Goal: Complete application form

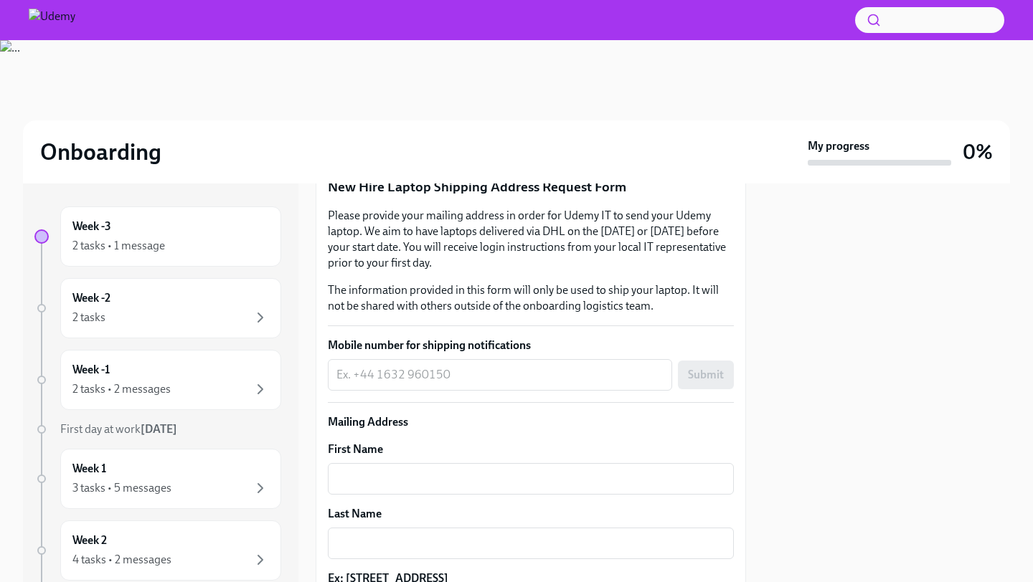
scroll to position [335, 0]
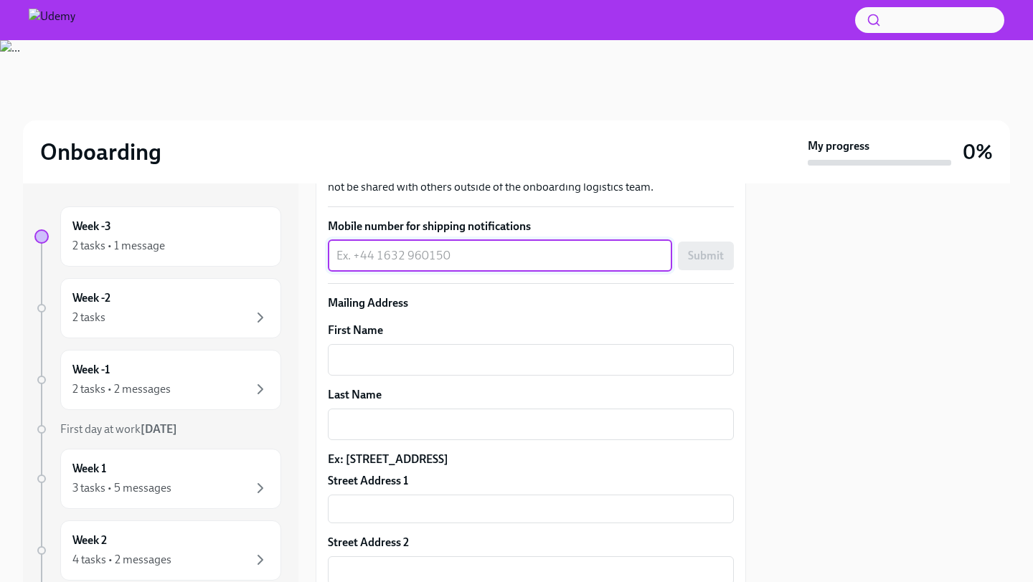
click at [455, 263] on textarea "Mobile number for shipping notifications" at bounding box center [499, 255] width 327 height 17
type textarea "[PHONE_NUMBER]"
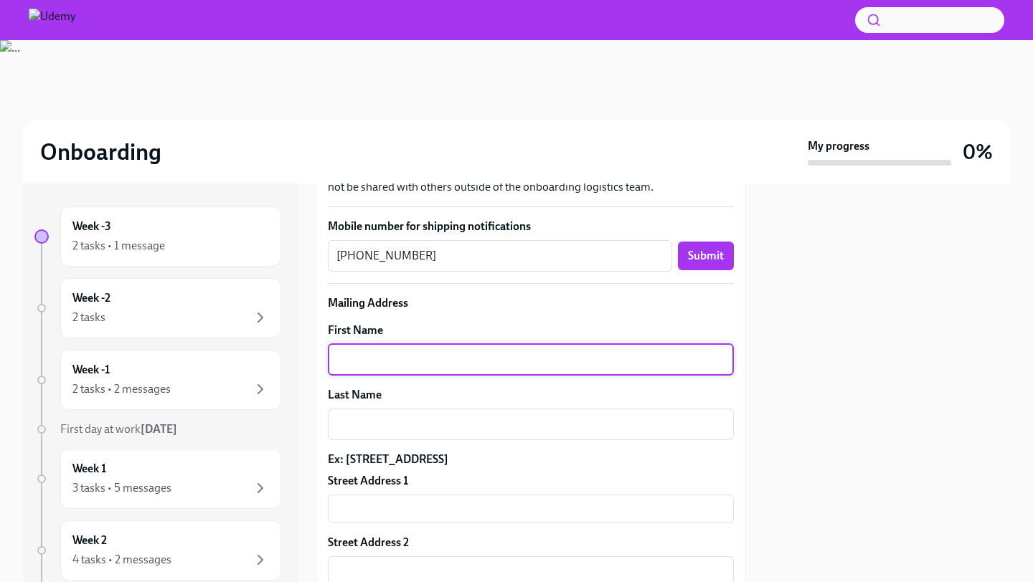
click at [496, 361] on textarea "First Name" at bounding box center [530, 359] width 389 height 17
type textarea "Sorcha"
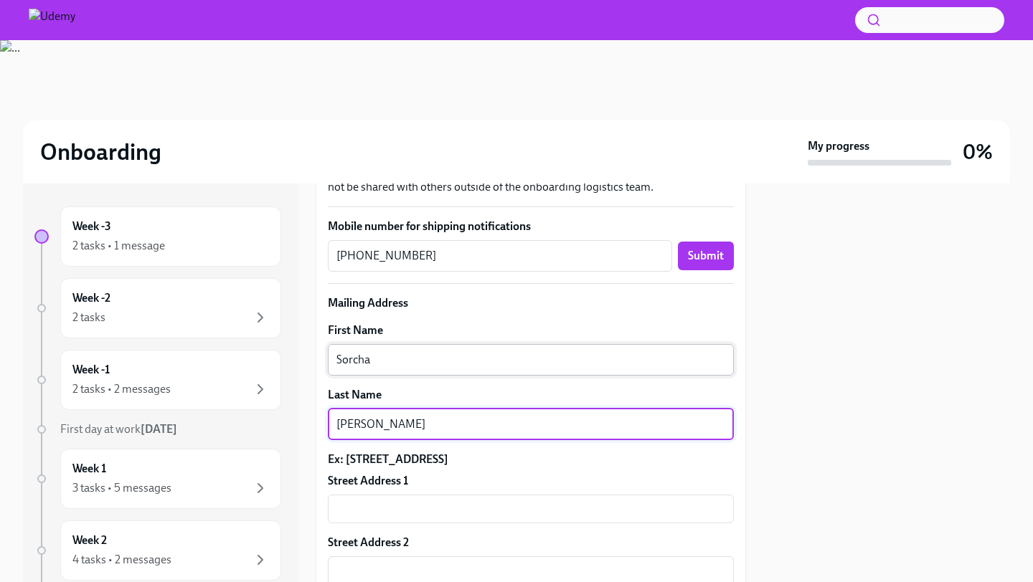
scroll to position [405, 0]
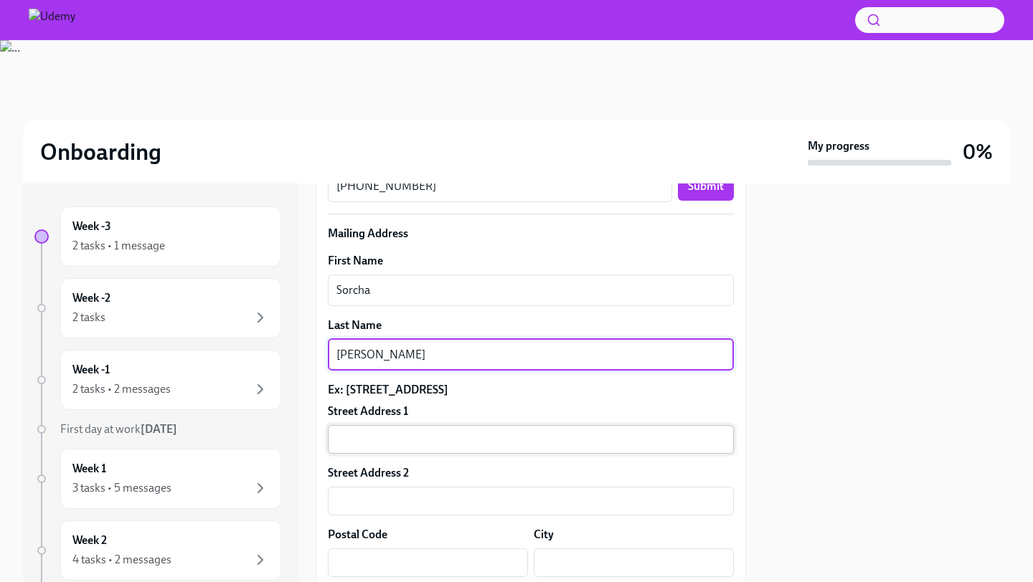
type textarea "[PERSON_NAME]"
click at [498, 435] on input "text" at bounding box center [531, 439] width 406 height 29
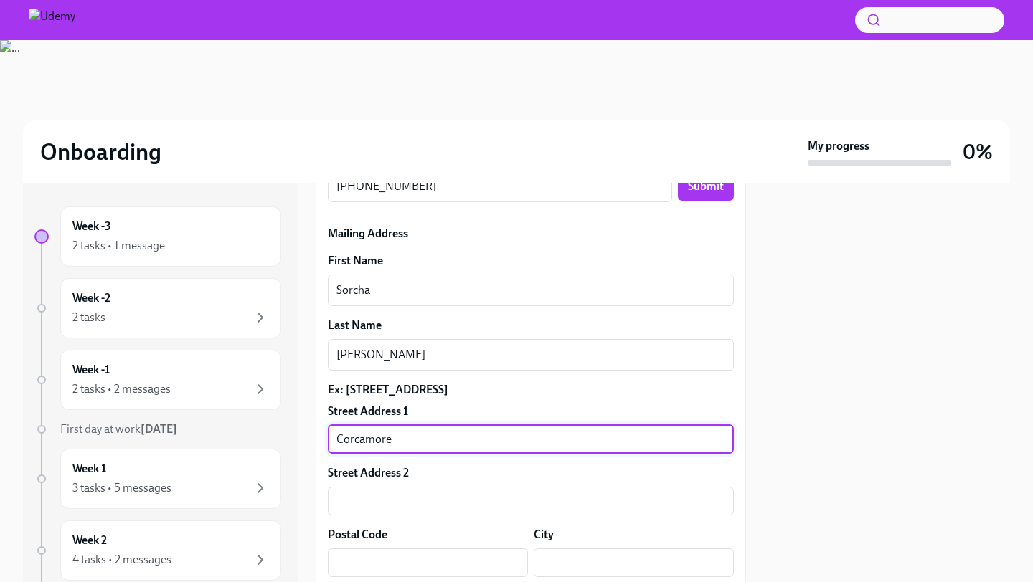
type input "Corcamore"
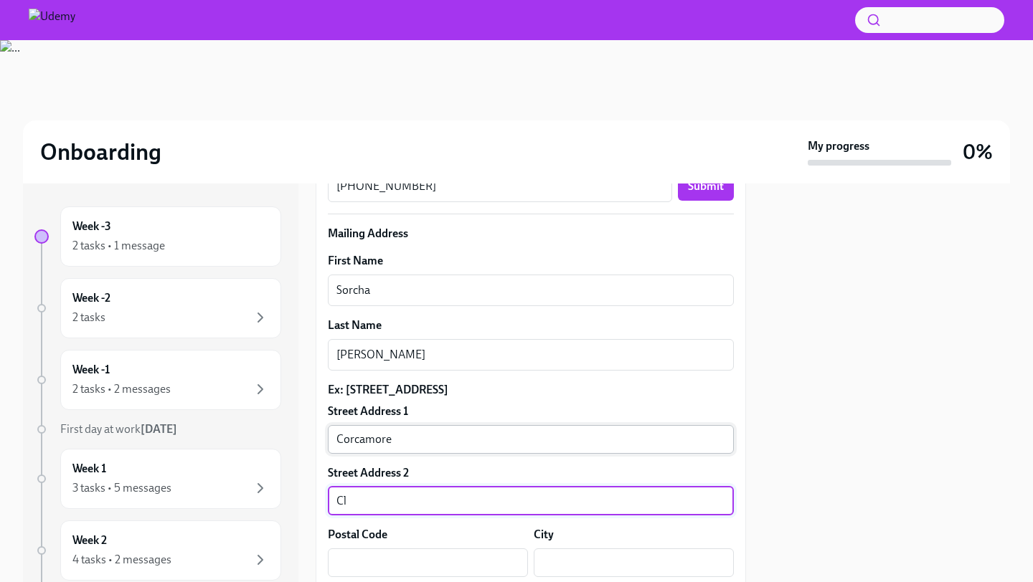
type input "C"
click at [454, 430] on input "Corcamore" at bounding box center [531, 439] width 406 height 29
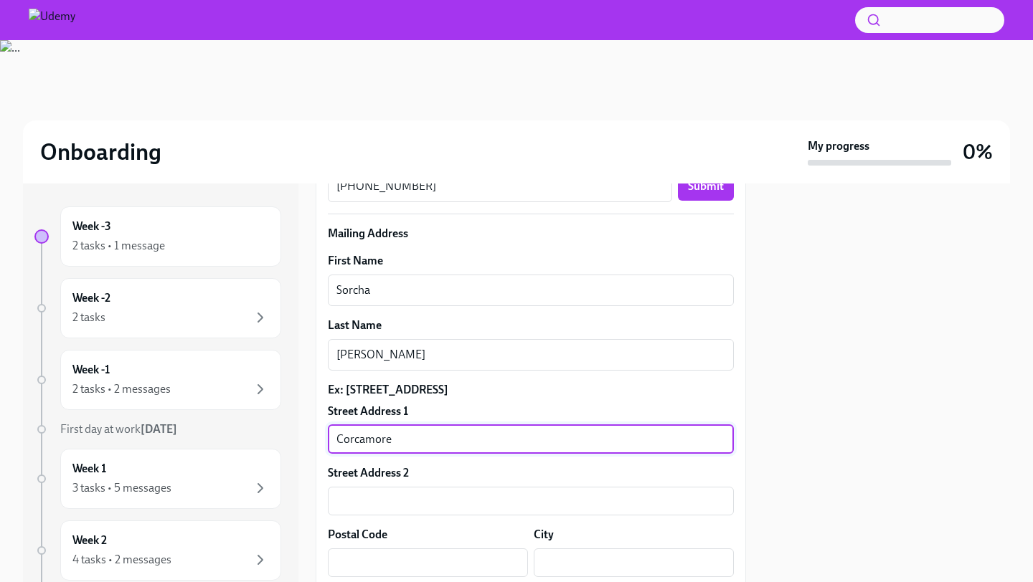
click at [450, 435] on input "Corcamore" at bounding box center [531, 439] width 406 height 29
type input "C"
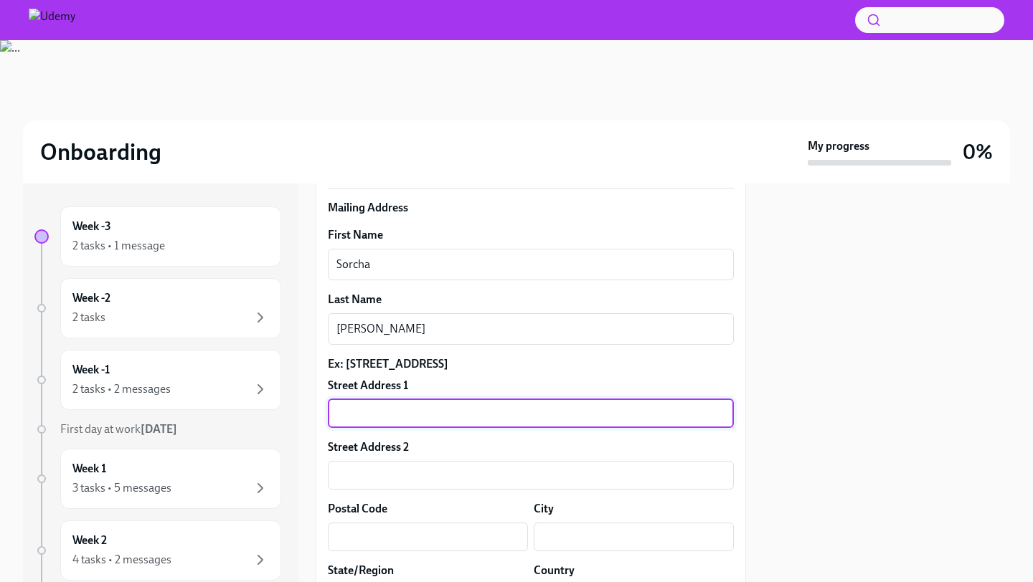
scroll to position [432, 0]
type input "A"
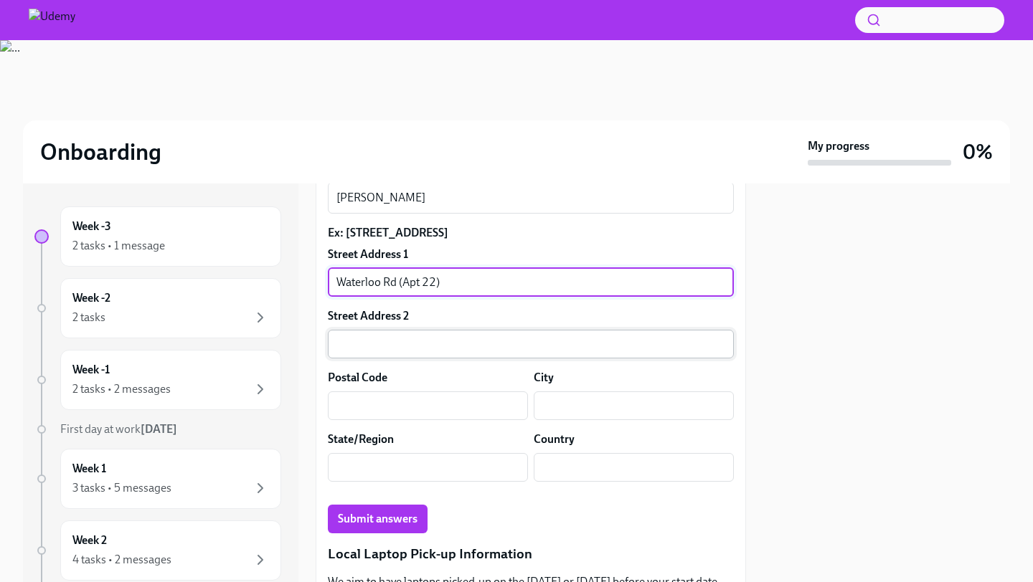
scroll to position [573, 0]
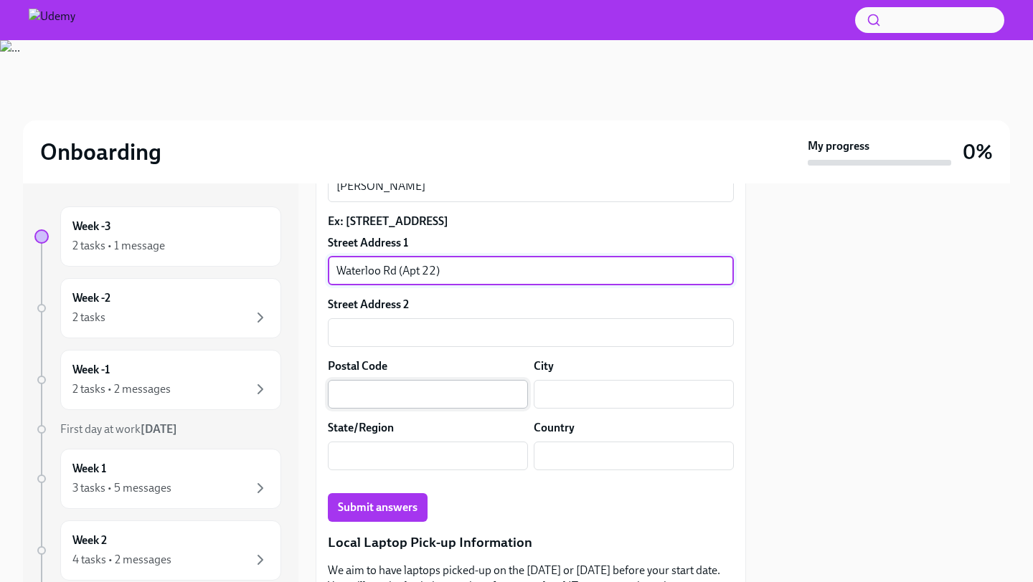
type input "Waterloo Rd (Apt 22)"
click at [466, 393] on input "text" at bounding box center [428, 394] width 200 height 29
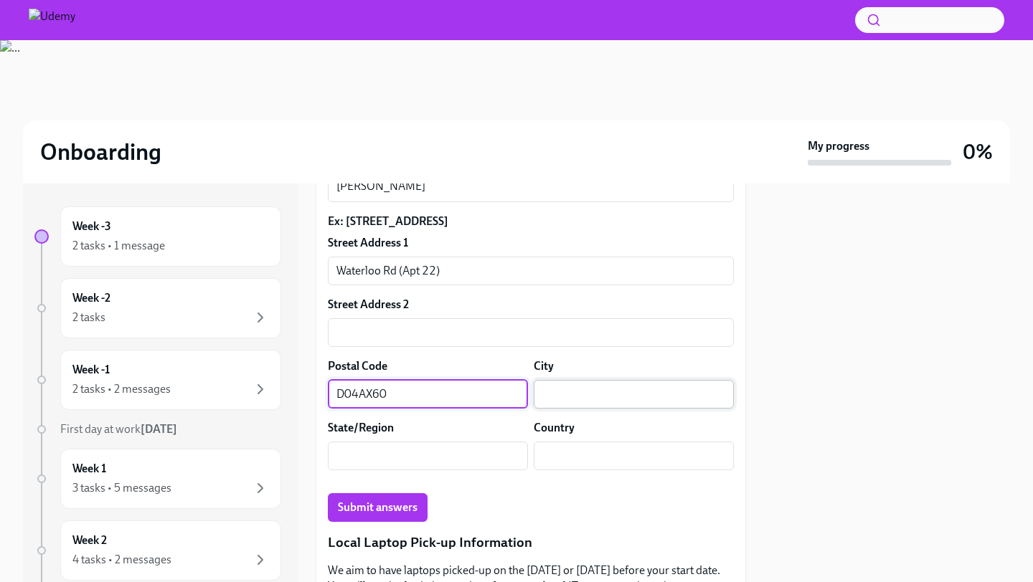
type input "D04AX60"
click at [577, 394] on input "text" at bounding box center [634, 394] width 200 height 29
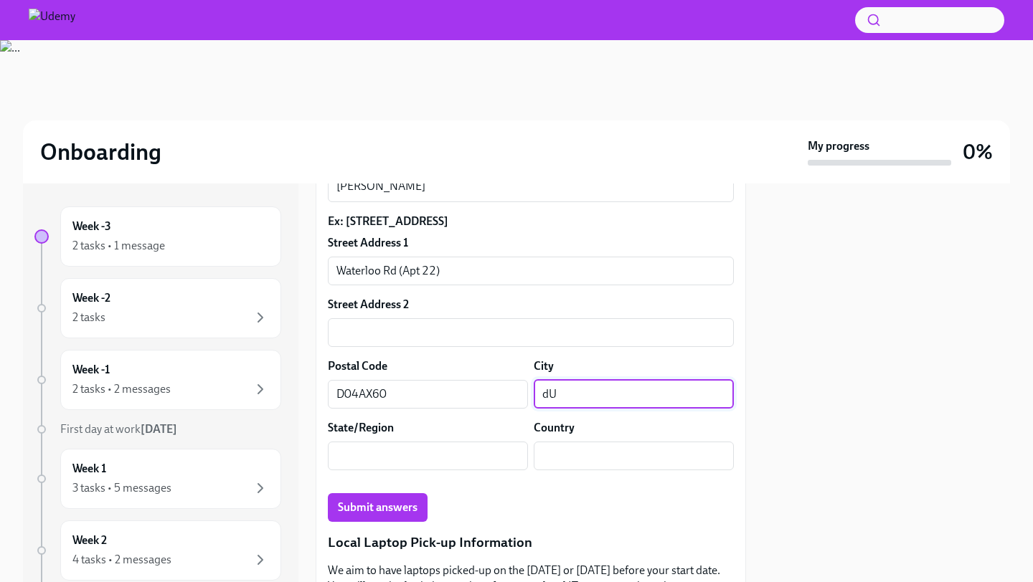
type input "d"
type input "[GEOGRAPHIC_DATA]"
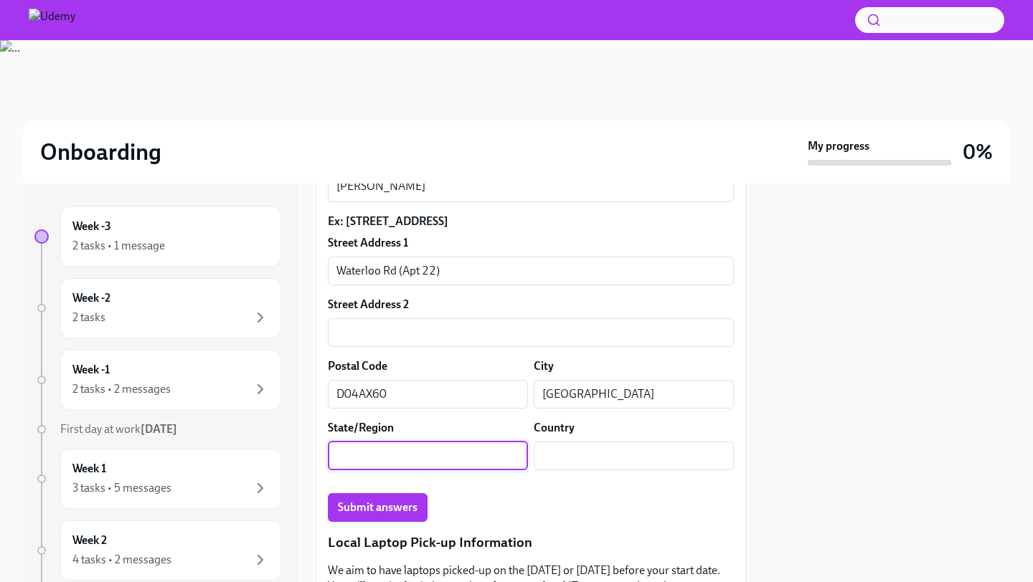
click at [481, 458] on input "text" at bounding box center [428, 456] width 200 height 29
type input "D"
click at [607, 453] on input "text" at bounding box center [634, 456] width 200 height 29
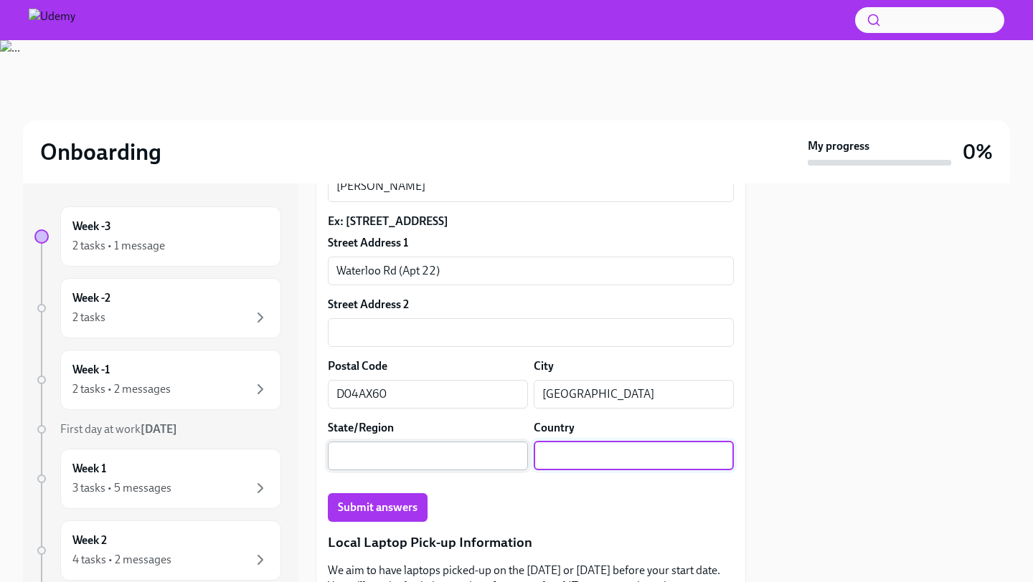
click at [468, 461] on input "text" at bounding box center [428, 456] width 200 height 29
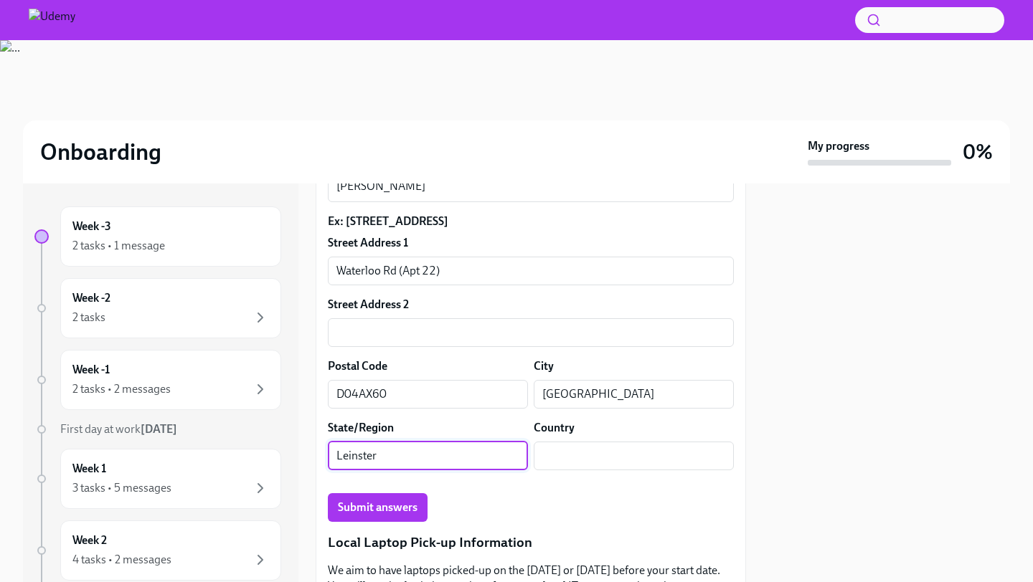
type input "Leinster"
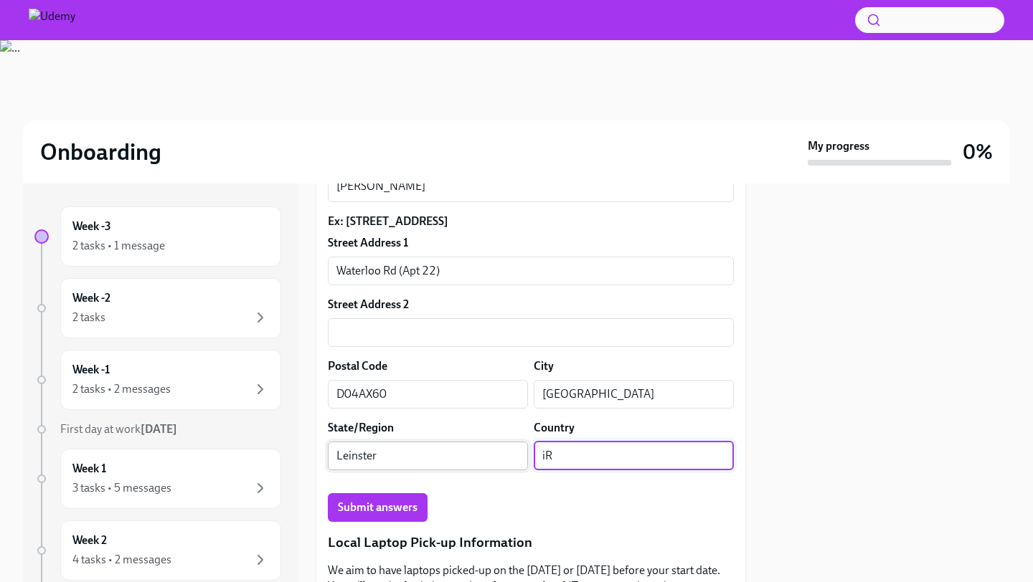
type input "i"
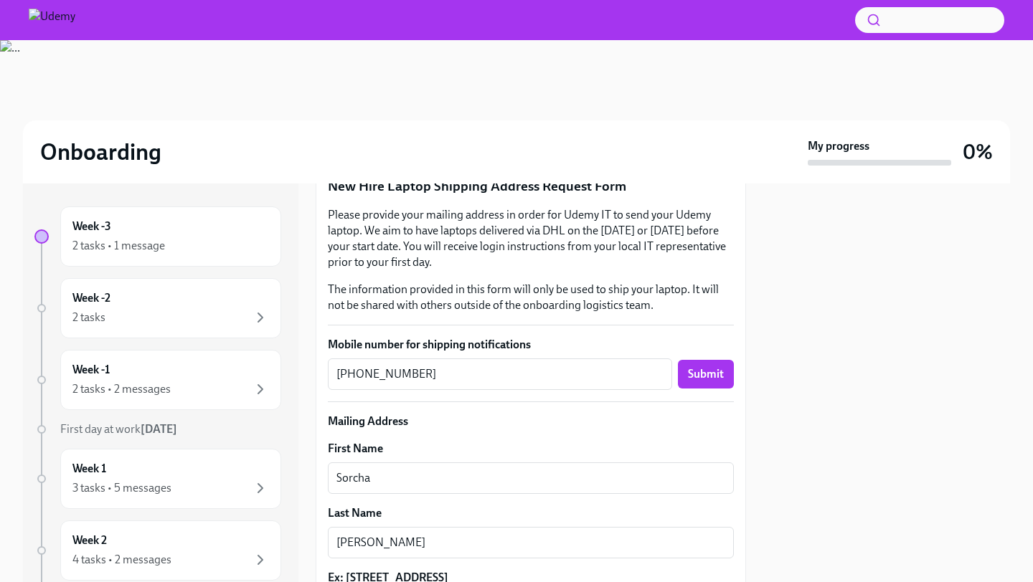
scroll to position [0, 0]
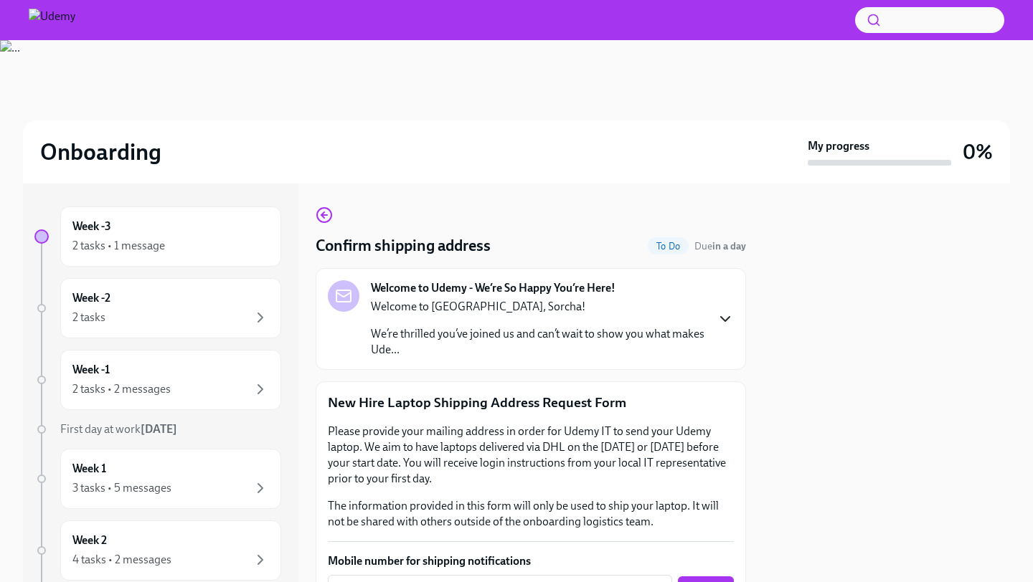
type input "[GEOGRAPHIC_DATA]"
click at [724, 313] on icon "button" at bounding box center [724, 319] width 17 height 17
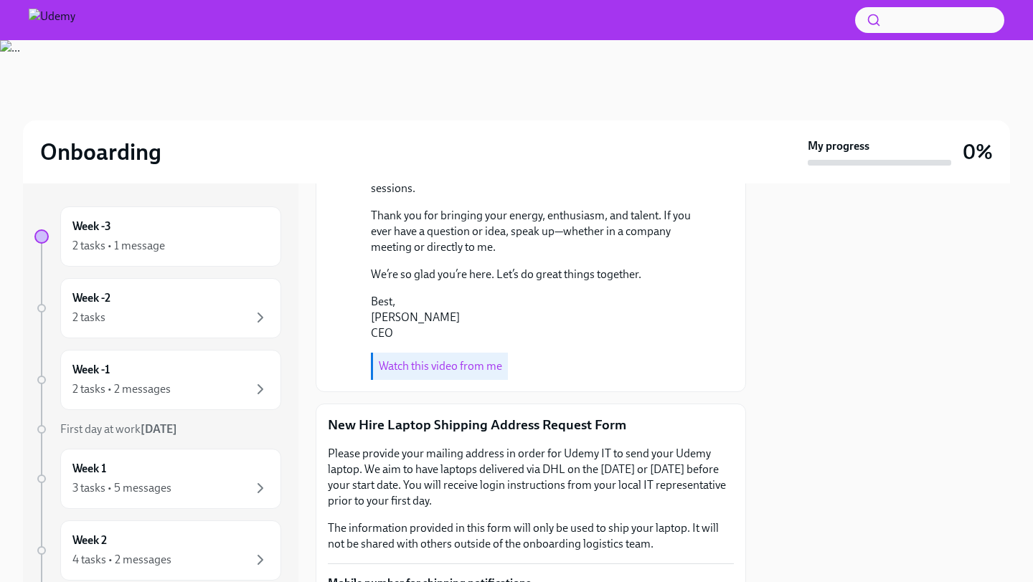
scroll to position [460, 0]
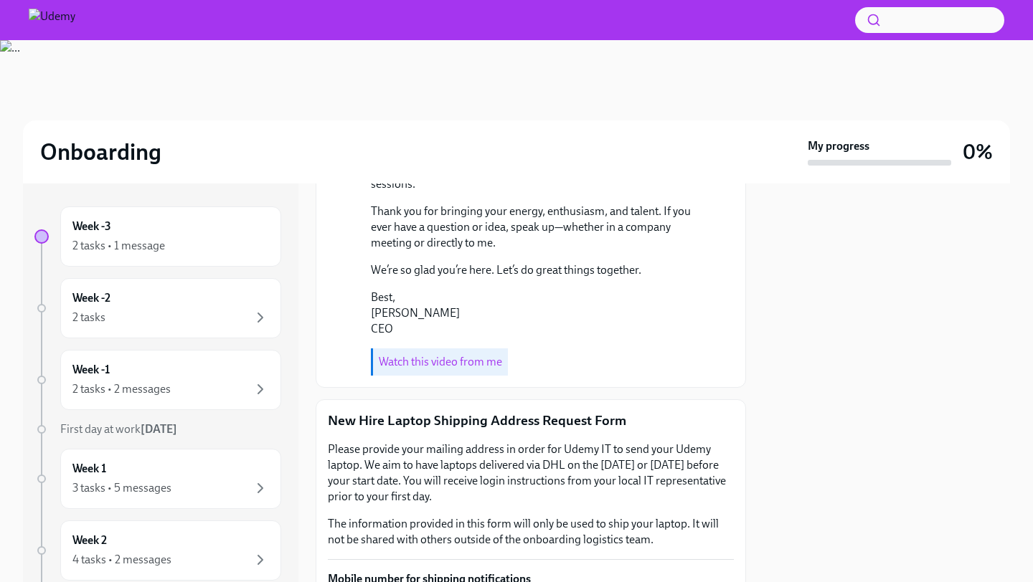
click at [483, 369] on link "Watch this video from me" at bounding box center [440, 362] width 123 height 14
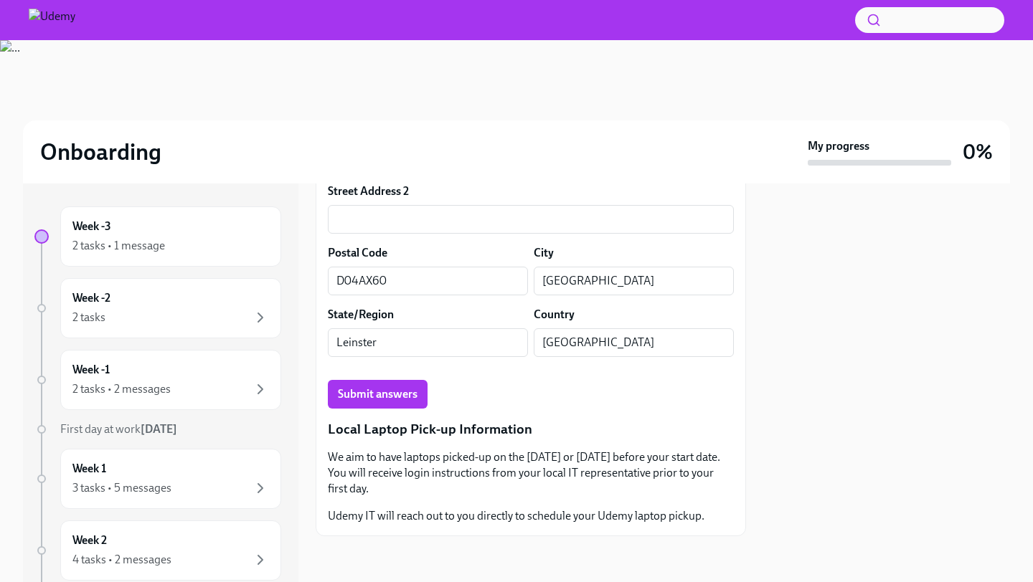
scroll to position [1234, 0]
click at [412, 390] on span "Submit answers" at bounding box center [378, 394] width 80 height 14
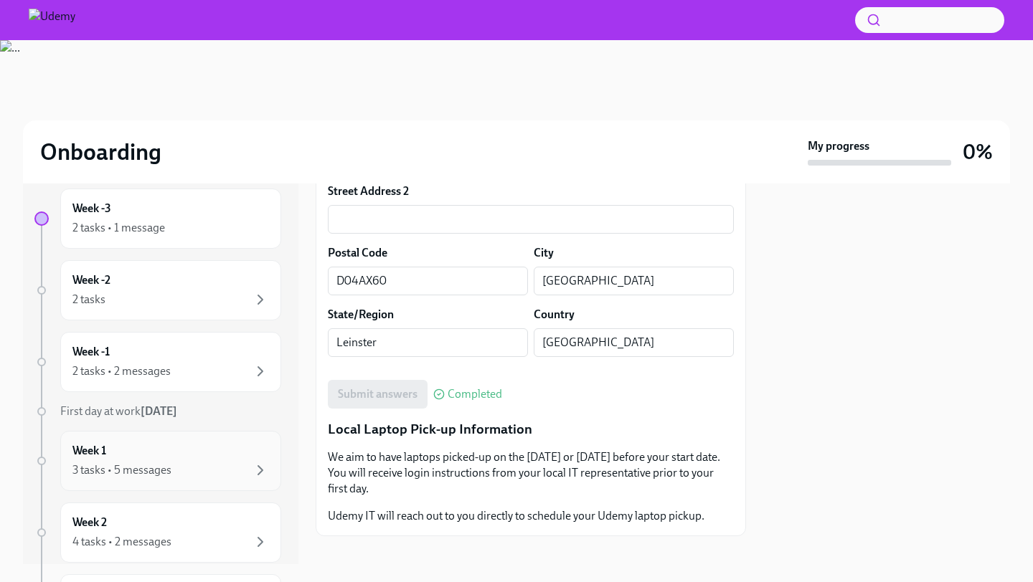
scroll to position [0, 0]
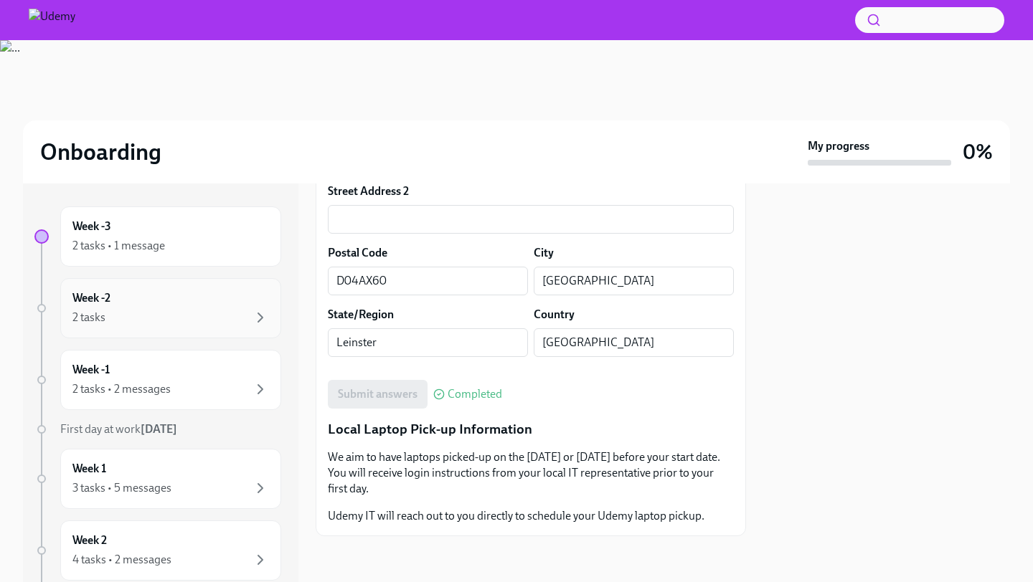
click at [219, 301] on div "Week -2 2 tasks" at bounding box center [170, 308] width 197 height 36
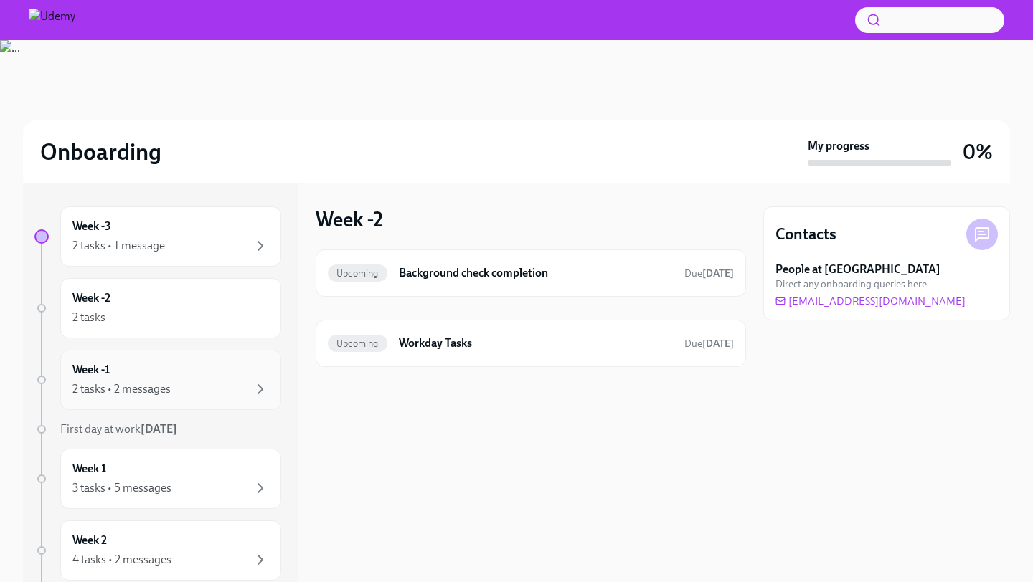
click at [122, 387] on div "2 tasks • 2 messages" at bounding box center [121, 390] width 98 height 16
